Goal: Information Seeking & Learning: Learn about a topic

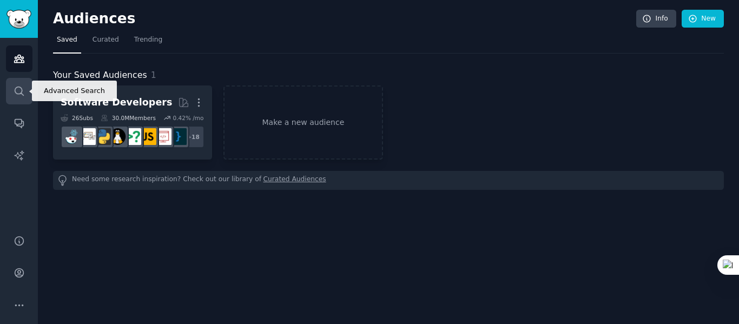
click at [14, 87] on icon "Sidebar" at bounding box center [19, 90] width 11 height 11
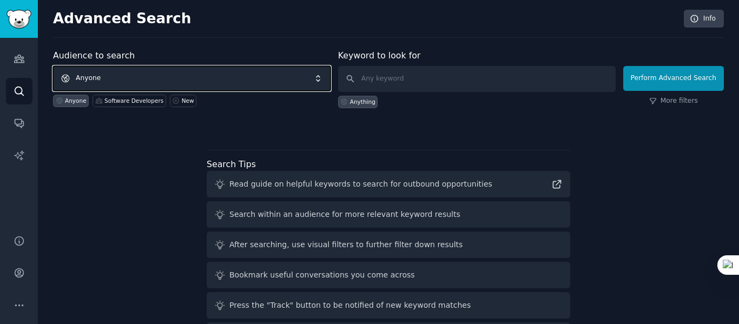
click at [127, 77] on span "Anyone" at bounding box center [192, 78] width 278 height 25
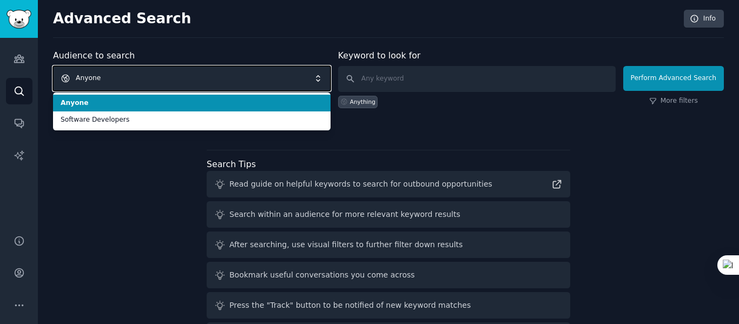
click at [127, 77] on span "Anyone" at bounding box center [192, 78] width 278 height 25
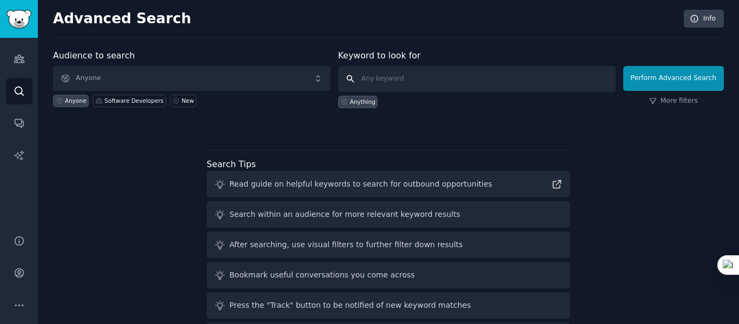
click at [383, 82] on input "text" at bounding box center [477, 79] width 278 height 26
type input "Software Architecture"
click button "Perform Advanced Search" at bounding box center [673, 78] width 101 height 25
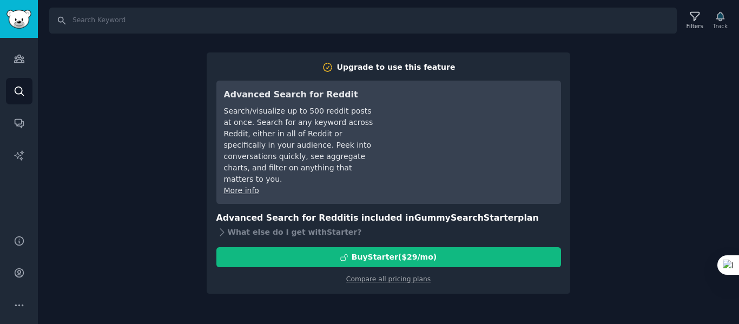
click at [197, 96] on div "Search Filters Track Upgrade to use this feature Advanced Search for Reddit Sea…" at bounding box center [388, 162] width 701 height 324
click at [634, 125] on div "Search Filters Track Upgrade to use this feature Advanced Search for Reddit Sea…" at bounding box center [388, 162] width 701 height 324
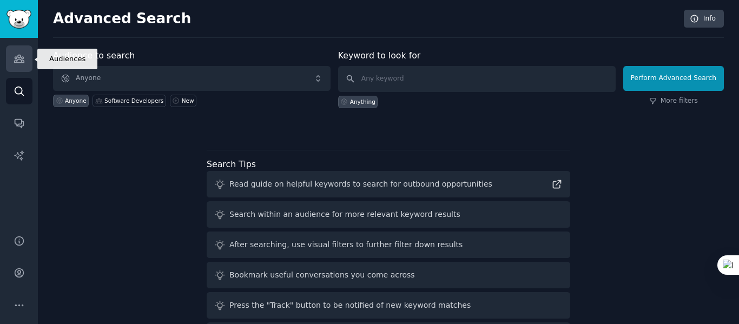
click at [18, 62] on icon "Sidebar" at bounding box center [19, 58] width 11 height 11
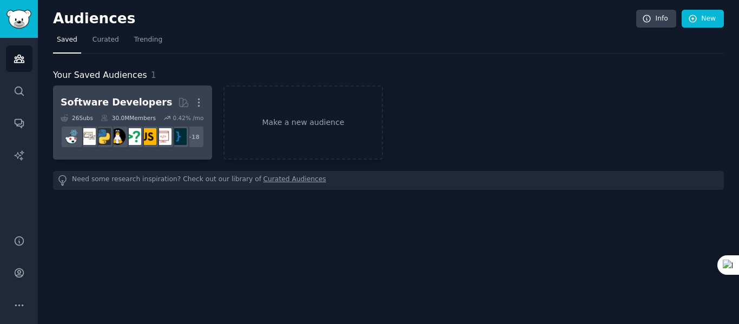
click at [109, 101] on div "Software Developers" at bounding box center [116, 103] width 111 height 14
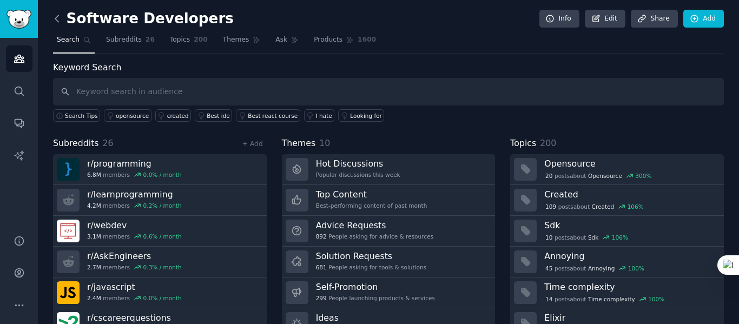
click at [62, 21] on icon at bounding box center [56, 18] width 11 height 11
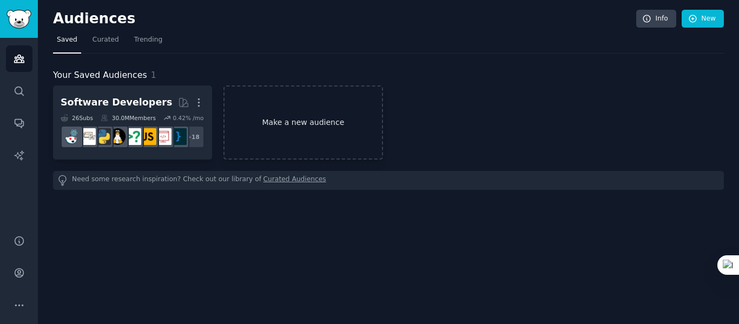
click at [279, 127] on link "Make a new audience" at bounding box center [302, 122] width 159 height 74
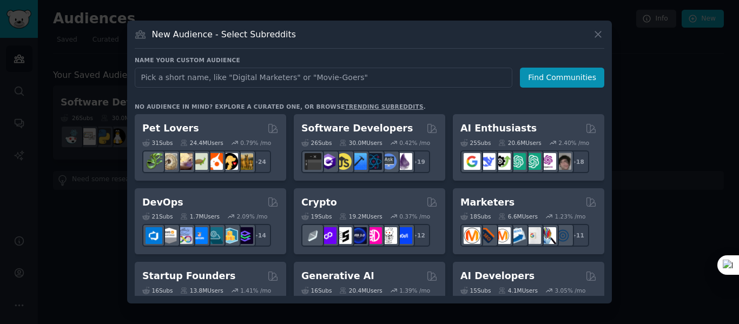
click at [281, 76] on input "text" at bounding box center [324, 78] width 378 height 20
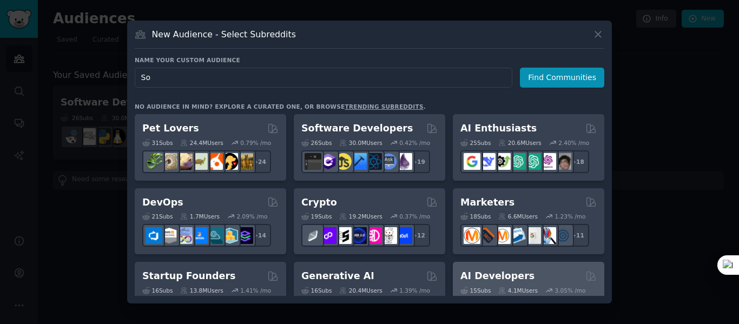
type input "So"
click at [484, 277] on h2 "AI Developers" at bounding box center [497, 276] width 74 height 14
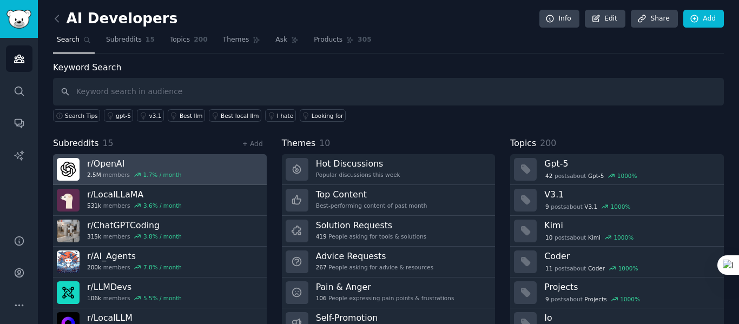
click at [135, 160] on h3 "r/ OpenAI" at bounding box center [134, 163] width 95 height 11
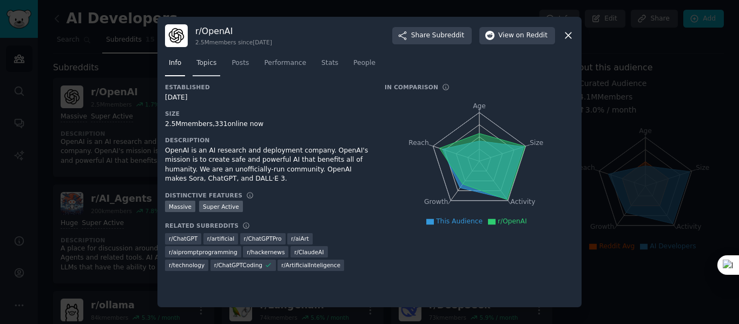
click at [202, 62] on span "Topics" at bounding box center [206, 63] width 20 height 10
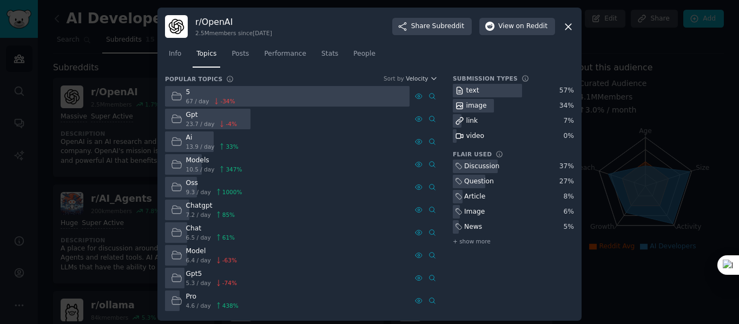
click at [190, 137] on div "Ai" at bounding box center [212, 138] width 52 height 10
click at [187, 137] on div "Ai" at bounding box center [212, 138] width 52 height 10
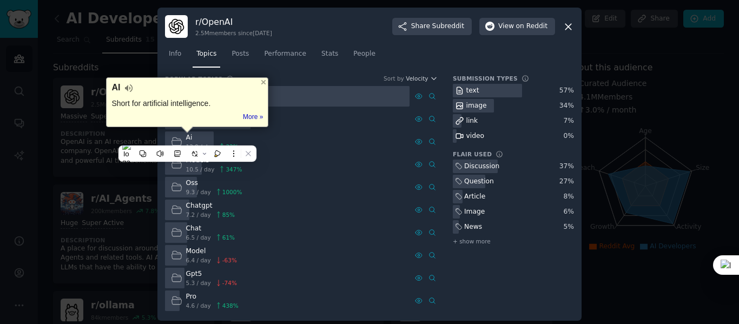
click at [172, 142] on icon at bounding box center [176, 141] width 11 height 11
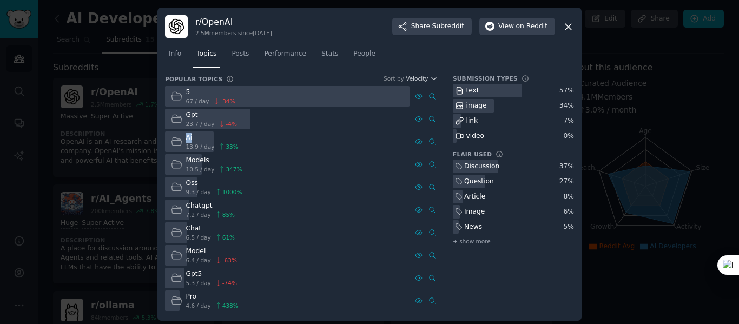
click at [172, 142] on icon at bounding box center [176, 141] width 11 height 11
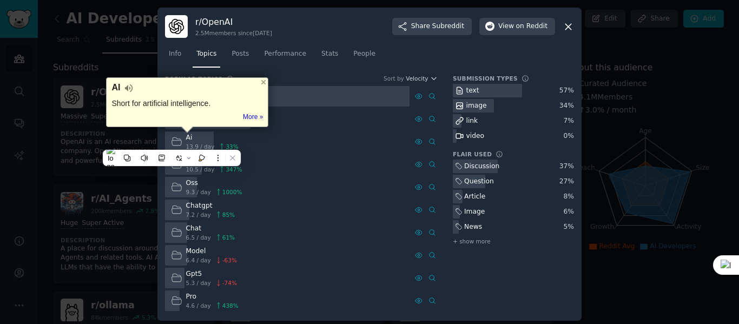
click at [172, 142] on icon at bounding box center [176, 141] width 11 height 11
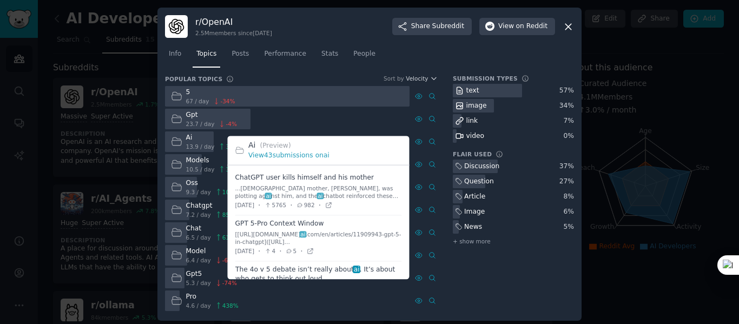
click at [243, 182] on span at bounding box center [318, 191] width 167 height 45
click at [319, 195] on div "...[DEMOGRAPHIC_DATA] mother, [PERSON_NAME], was plotting ag ai nst him, and th…" at bounding box center [318, 192] width 167 height 15
click at [332, 204] on icon at bounding box center [329, 205] width 8 height 8
